Goal: Information Seeking & Learning: Check status

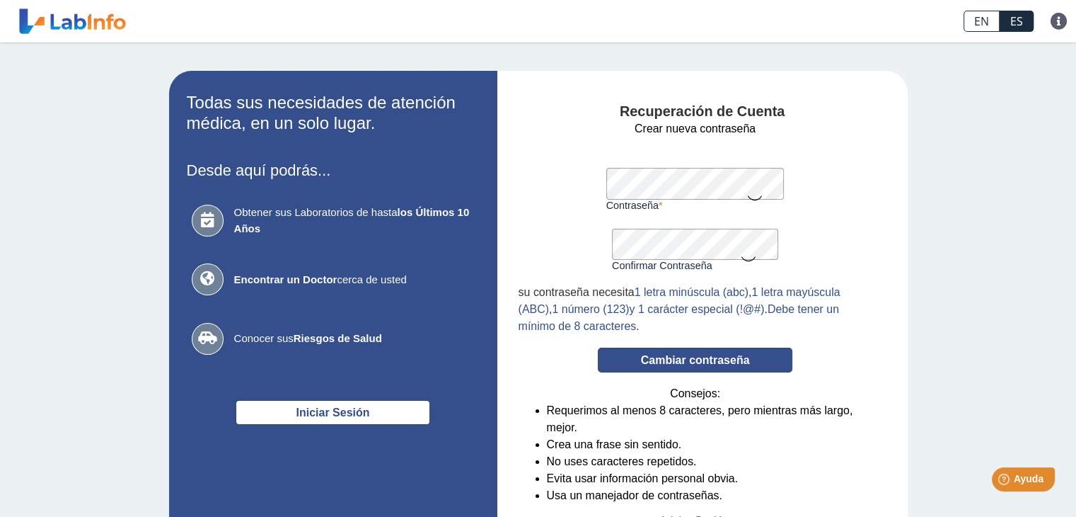
click at [691, 357] on button "Cambiar contraseña" at bounding box center [695, 359] width 195 height 25
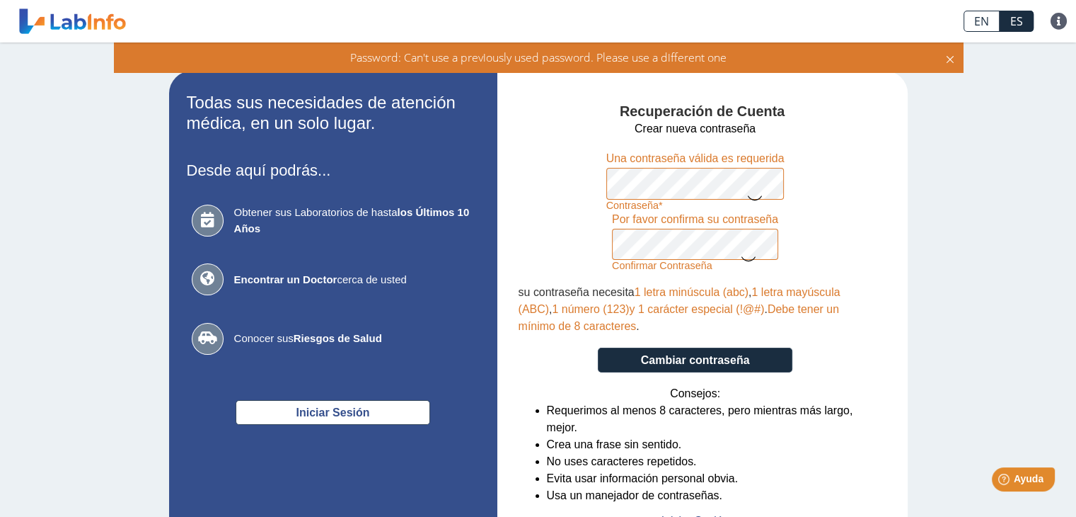
click at [974, 135] on div "Todas sus necesidades de atención médica, en un solo lugar. Desde aquí podrás..…" at bounding box center [538, 310] width 1076 height 536
click at [746, 197] on icon at bounding box center [754, 197] width 17 height 28
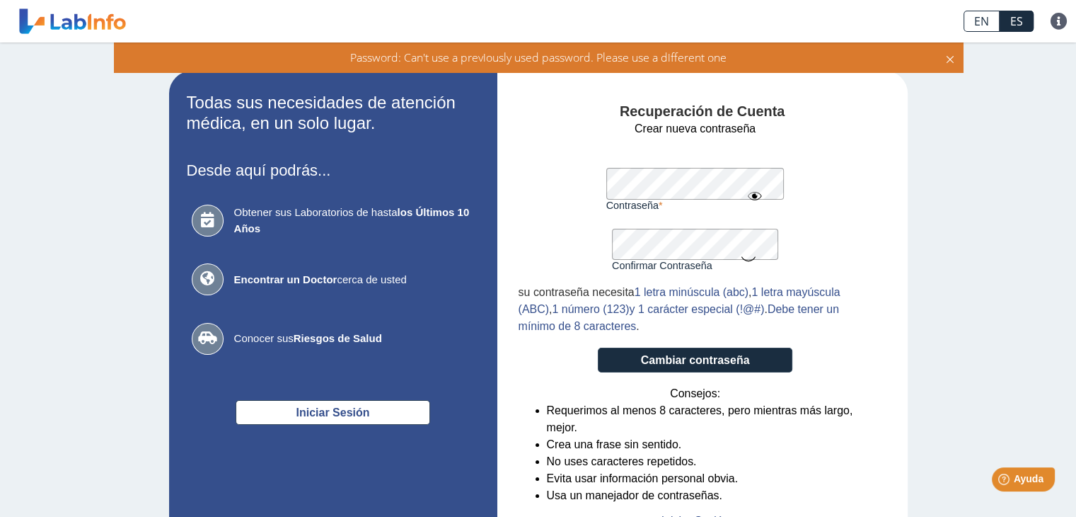
click at [741, 260] on icon at bounding box center [748, 258] width 17 height 28
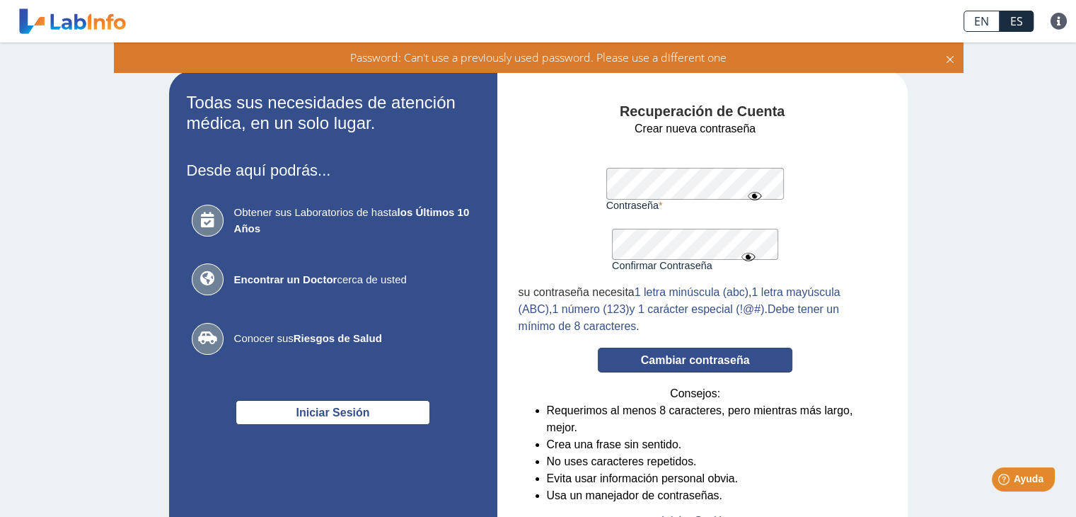
click at [682, 357] on button "Cambiar contraseña" at bounding box center [695, 359] width 195 height 25
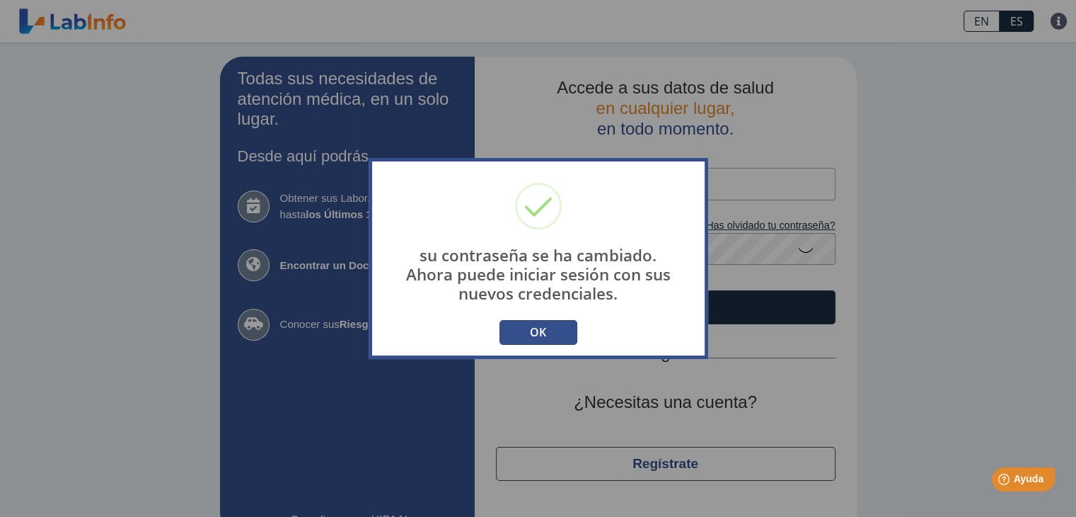
click at [549, 324] on button "OK" at bounding box center [539, 332] width 78 height 25
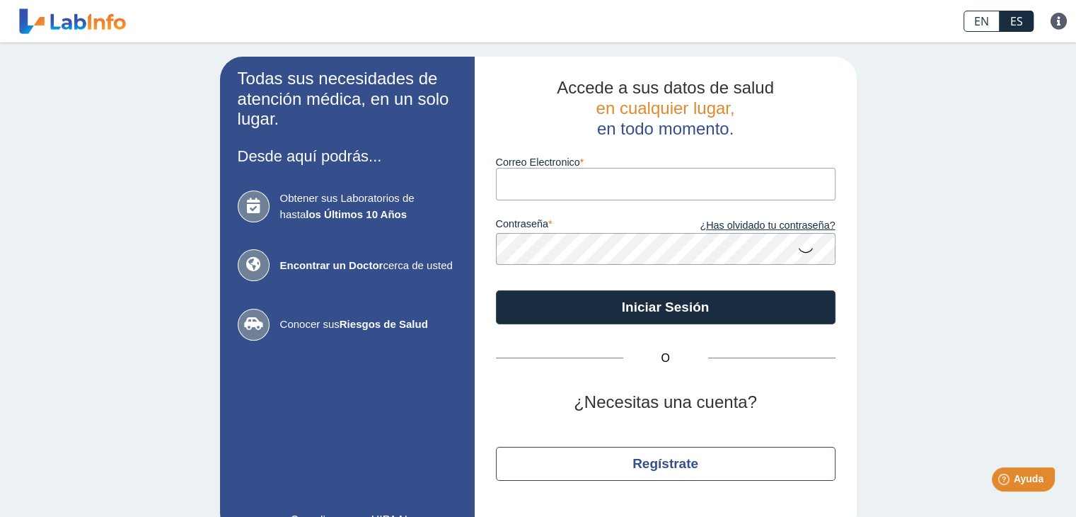
click at [661, 180] on input "Correo Electronico" at bounding box center [666, 184] width 340 height 32
type input "[EMAIL_ADDRESS][DOMAIN_NAME]"
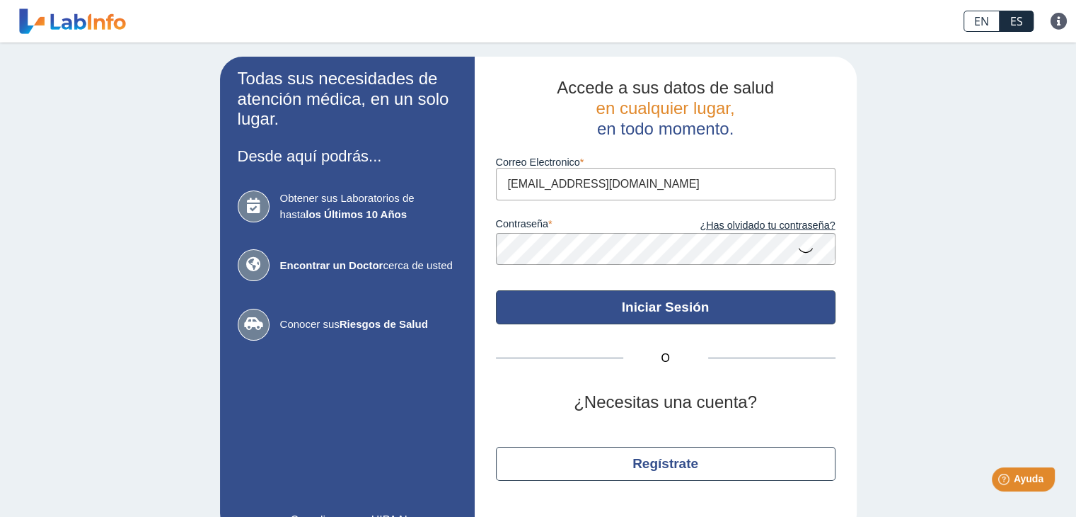
click at [651, 308] on button "Iniciar Sesión" at bounding box center [666, 307] width 340 height 34
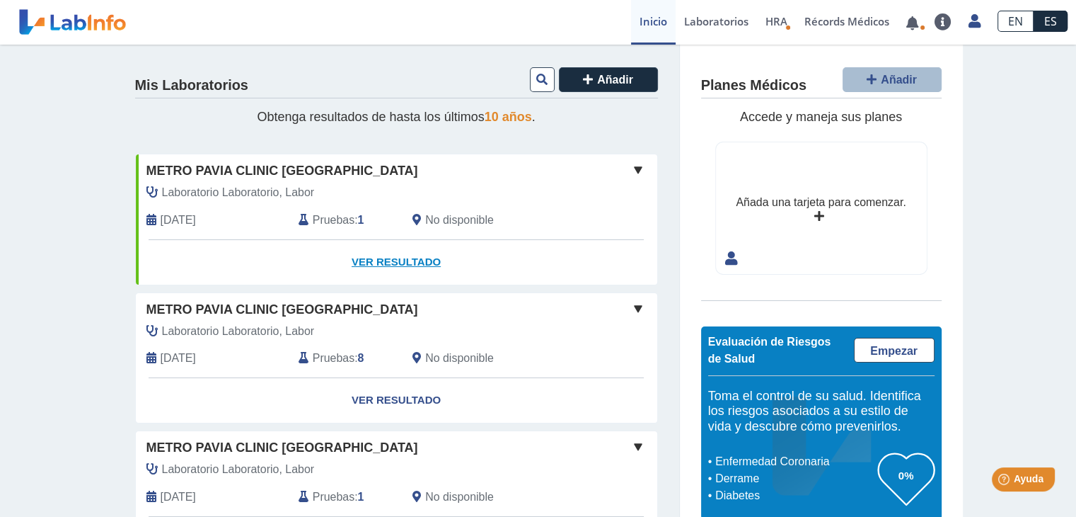
click at [377, 258] on link "Ver Resultado" at bounding box center [396, 262] width 521 height 45
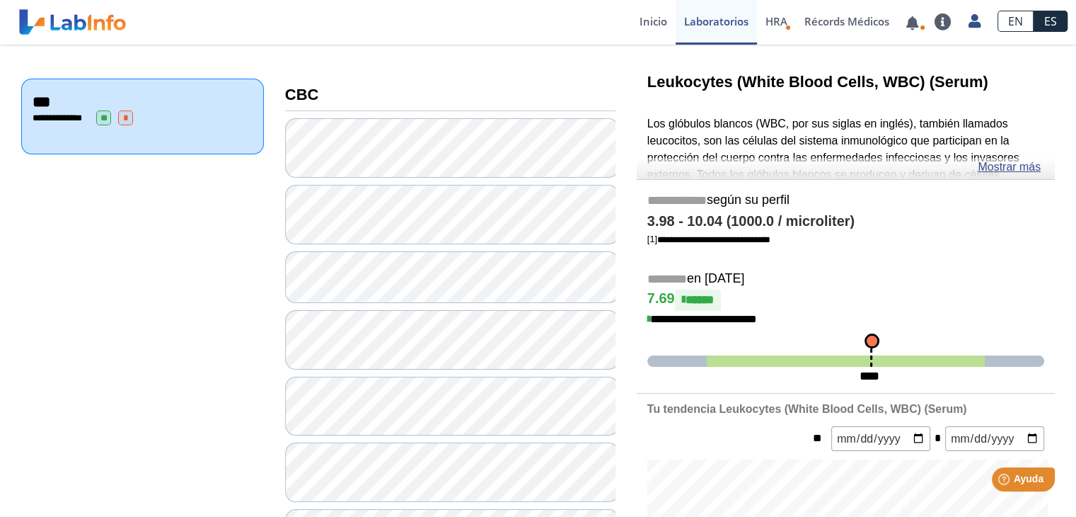
scroll to position [134, 0]
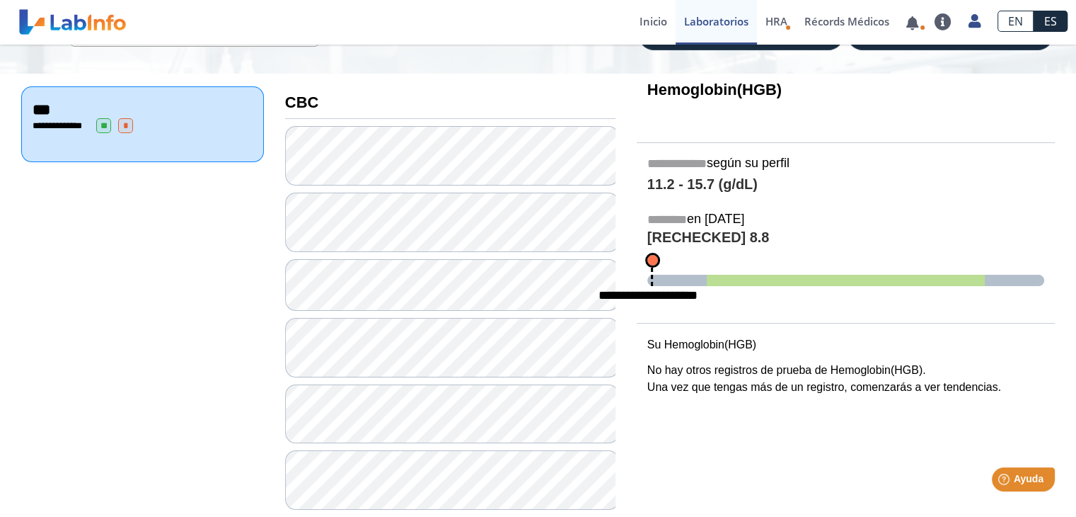
click at [125, 121] on span "*" at bounding box center [125, 125] width 15 height 15
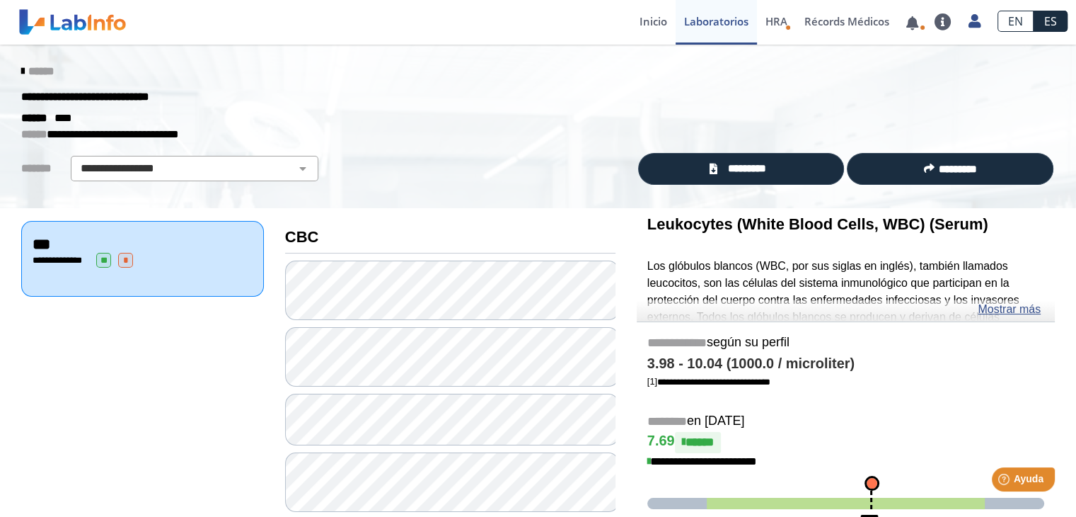
click at [21, 69] on icon at bounding box center [22, 71] width 3 height 11
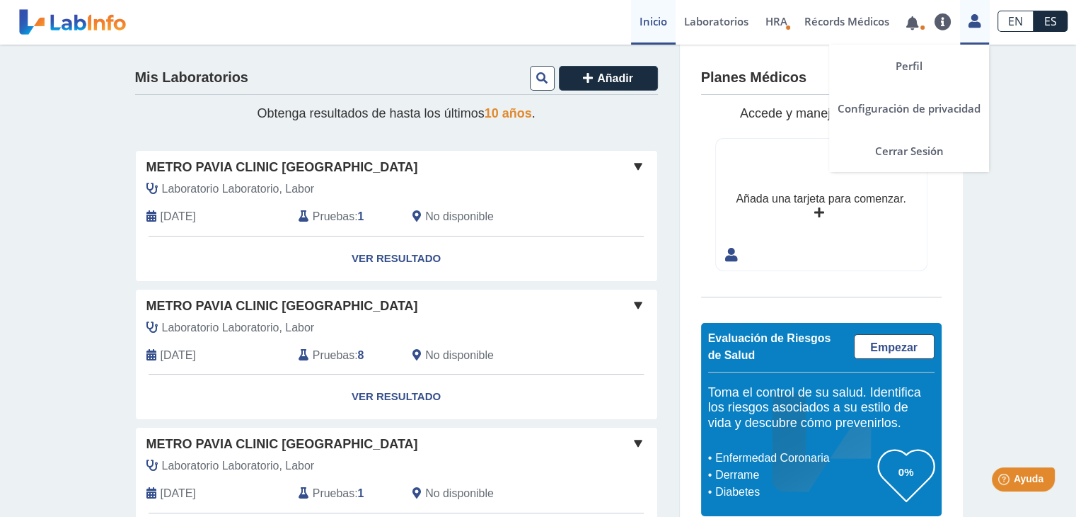
click at [976, 22] on icon at bounding box center [975, 21] width 12 height 11
click at [930, 153] on link "Cerrar Sesión" at bounding box center [909, 150] width 160 height 42
